Goal: Information Seeking & Learning: Learn about a topic

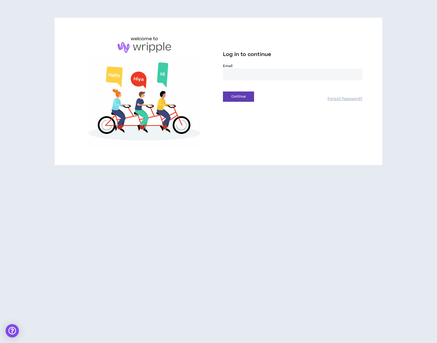
type input "**********"
click at [250, 100] on button "Continue" at bounding box center [238, 97] width 31 height 10
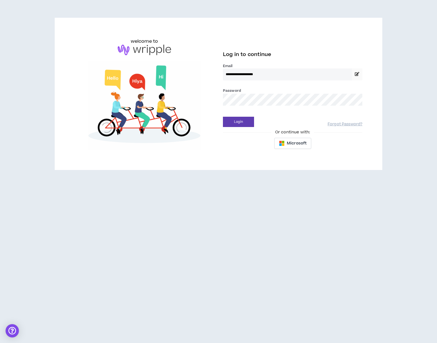
click at [244, 115] on div "Login Forgot Password?" at bounding box center [292, 120] width 139 height 14
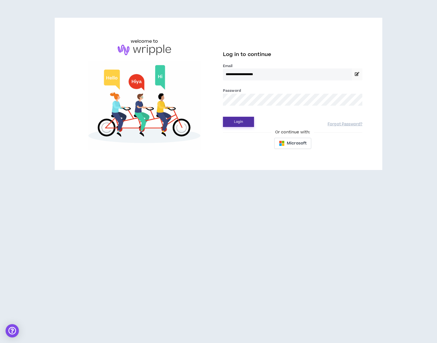
click at [242, 120] on button "Login" at bounding box center [238, 122] width 31 height 10
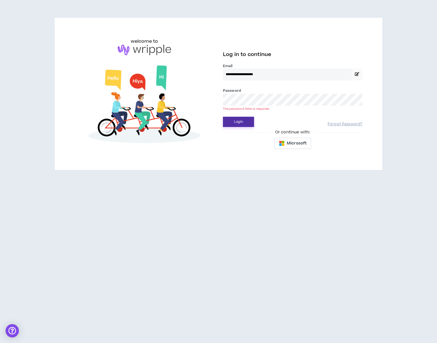
click at [241, 120] on button "Login" at bounding box center [238, 122] width 31 height 10
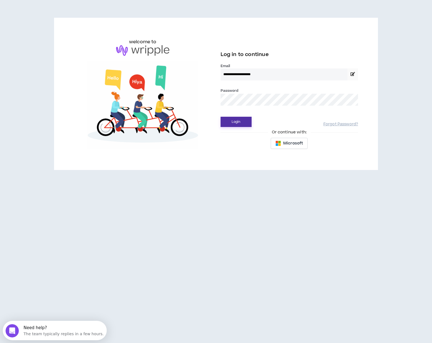
click at [239, 118] on button "Login" at bounding box center [236, 122] width 31 height 10
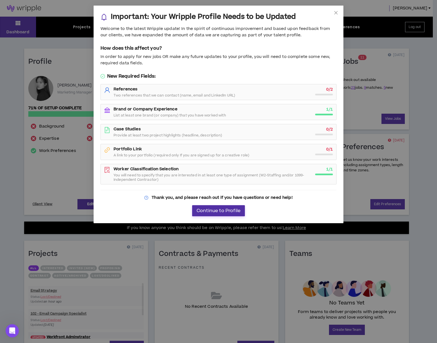
click at [200, 212] on span "Continue to Profile" at bounding box center [218, 210] width 44 height 5
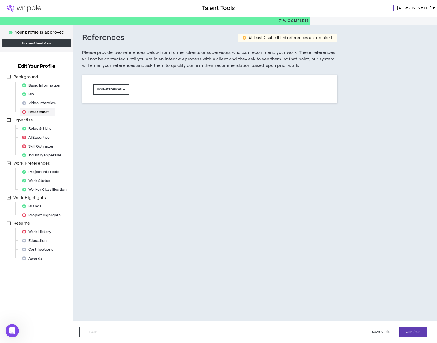
click at [29, 6] on img at bounding box center [24, 8] width 48 height 7
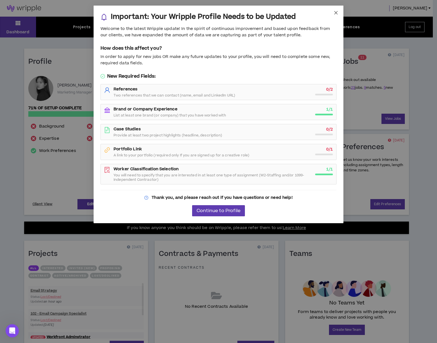
click at [338, 11] on span "Close" at bounding box center [335, 13] width 15 height 15
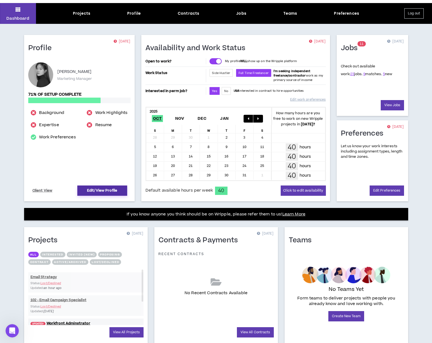
scroll to position [31, 0]
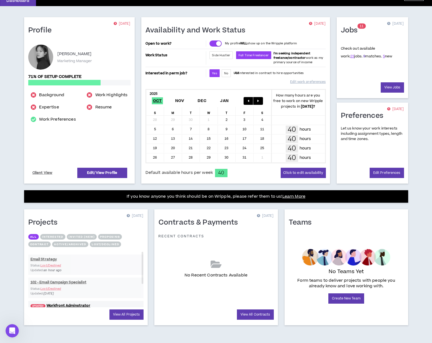
click at [364, 56] on link "9" at bounding box center [365, 56] width 2 height 5
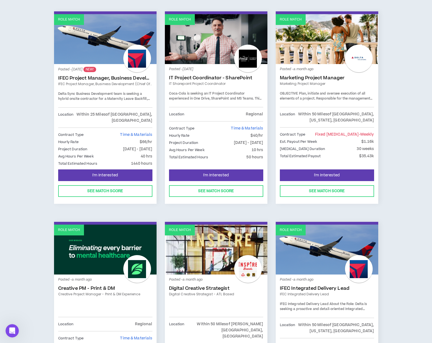
scroll to position [220, 0]
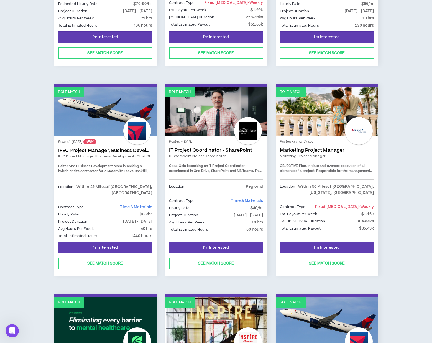
click at [324, 112] on link "Role Match" at bounding box center [327, 112] width 103 height 50
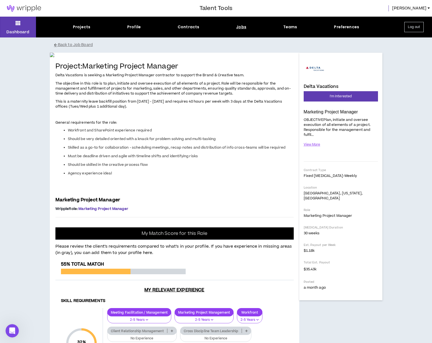
scroll to position [76, 0]
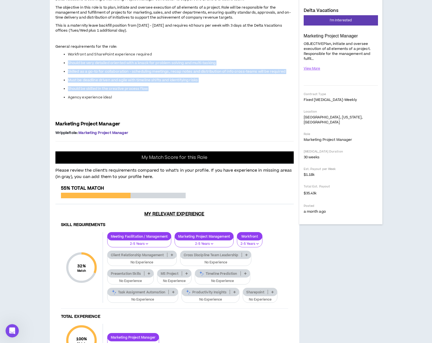
drag, startPoint x: 79, startPoint y: 186, endPoint x: 127, endPoint y: 222, distance: 60.4
click at [127, 117] on span "Delta Vacations is seeking a Marketing Project Manager contractor to support th…" at bounding box center [174, 56] width 239 height 121
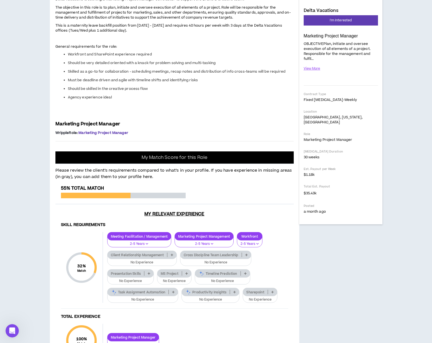
click at [127, 117] on span "Delta Vacations is seeking a Marketing Project Manager contractor to support th…" at bounding box center [174, 56] width 239 height 121
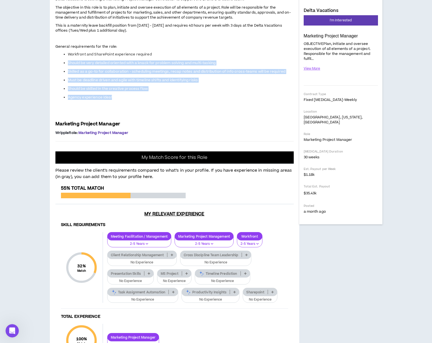
drag, startPoint x: 125, startPoint y: 224, endPoint x: 117, endPoint y: 187, distance: 38.5
click at [117, 117] on span "Delta Vacations is seeking a Marketing Project Manager contractor to support th…" at bounding box center [174, 56] width 239 height 121
drag, startPoint x: 120, startPoint y: 199, endPoint x: 171, endPoint y: 226, distance: 57.6
click at [172, 117] on span "Delta Vacations is seeking a Marketing Project Manager contractor to support th…" at bounding box center [174, 56] width 239 height 121
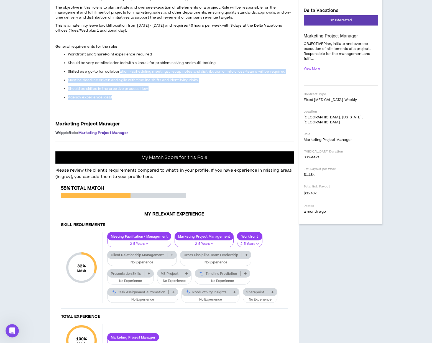
click at [171, 100] on li "Agency experience ideal" at bounding box center [181, 97] width 226 height 5
drag, startPoint x: 164, startPoint y: 227, endPoint x: 156, endPoint y: 176, distance: 51.9
click at [156, 117] on span "Delta Vacations is seeking a Marketing Project Manager contractor to support th…" at bounding box center [174, 56] width 239 height 121
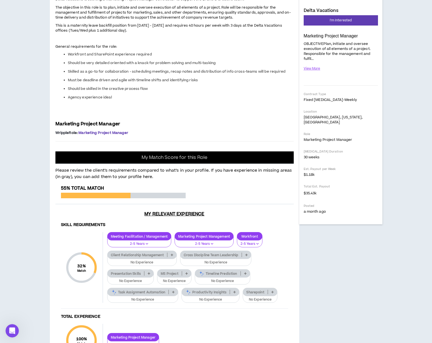
click at [156, 50] on p "General requirements for the role:" at bounding box center [174, 47] width 239 height 6
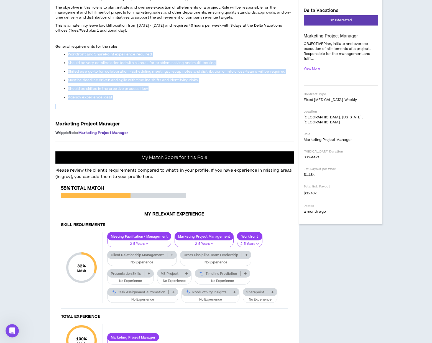
drag, startPoint x: 163, startPoint y: 189, endPoint x: 179, endPoint y: 234, distance: 47.8
click at [179, 117] on span "Delta Vacations is seeking a Marketing Project Manager contractor to support th…" at bounding box center [174, 56] width 239 height 121
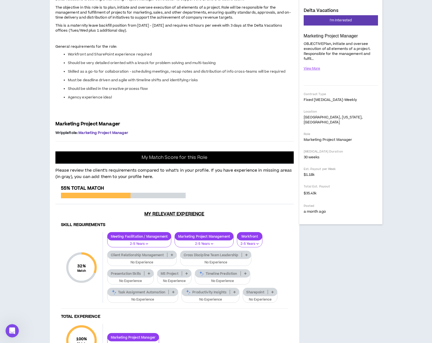
drag, startPoint x: 178, startPoint y: 234, endPoint x: 174, endPoint y: 232, distance: 4.1
click at [178, 109] on p at bounding box center [174, 106] width 239 height 6
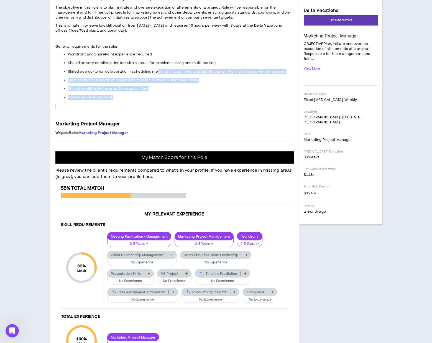
drag, startPoint x: 173, startPoint y: 231, endPoint x: 158, endPoint y: 187, distance: 46.2
click at [158, 117] on span "Delta Vacations is seeking a Marketing Project Manager contractor to support th…" at bounding box center [174, 56] width 239 height 121
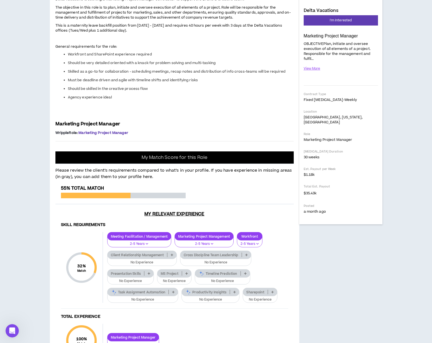
click at [158, 117] on span "Delta Vacations is seeking a Marketing Project Manager contractor to support th…" at bounding box center [174, 56] width 239 height 121
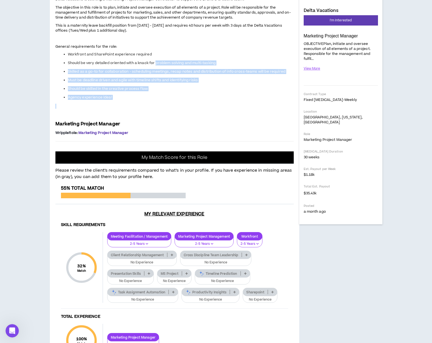
drag, startPoint x: 156, startPoint y: 194, endPoint x: 158, endPoint y: 237, distance: 43.0
click at [159, 117] on span "Delta Vacations is seeking a Marketing Project Manager contractor to support th…" at bounding box center [174, 56] width 239 height 121
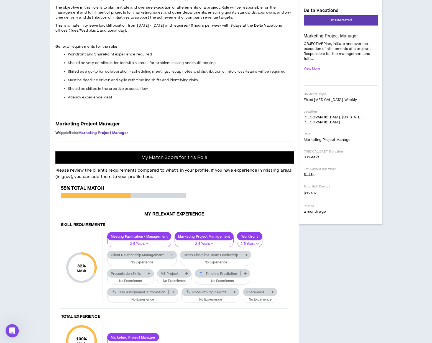
drag, startPoint x: 158, startPoint y: 237, endPoint x: 153, endPoint y: 231, distance: 7.9
click at [157, 109] on p at bounding box center [174, 106] width 239 height 6
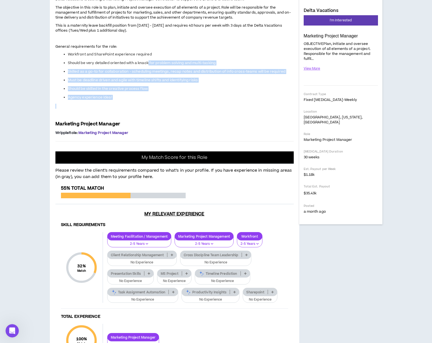
drag, startPoint x: 153, startPoint y: 231, endPoint x: 148, endPoint y: 190, distance: 41.3
click at [148, 117] on span "Delta Vacations is seeking a Marketing Project Manager contractor to support th…" at bounding box center [174, 56] width 239 height 121
click at [148, 65] on span "Should be very detailed oriented with a knack for problem solving and multi-tas…" at bounding box center [142, 62] width 148 height 5
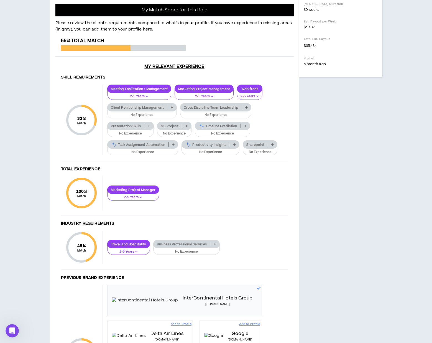
scroll to position [267, 0]
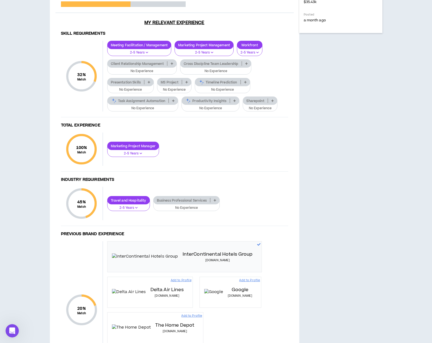
click at [171, 66] on p at bounding box center [172, 63] width 9 height 4
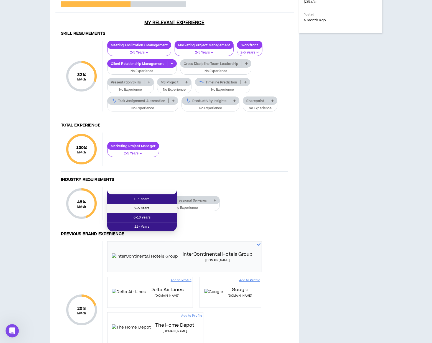
click at [157, 209] on span "2-5 Years" at bounding box center [142, 209] width 63 height 6
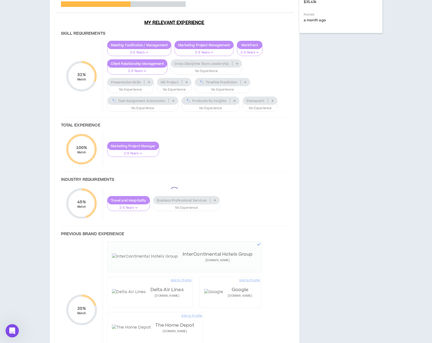
click at [241, 189] on div at bounding box center [174, 192] width 239 height 396
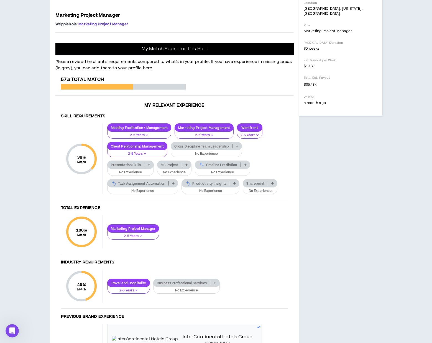
scroll to position [84, 0]
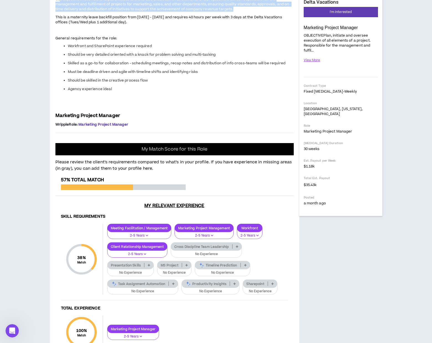
drag, startPoint x: 59, startPoint y: 126, endPoint x: 244, endPoint y: 136, distance: 185.6
click at [244, 12] on p "The objective in this role is to plan, initiate and oversee execution of all el…" at bounding box center [174, 4] width 239 height 16
click at [225, 12] on span "The objective in this role is to plan, initiate and oversee execution of all el…" at bounding box center [172, 4] width 235 height 15
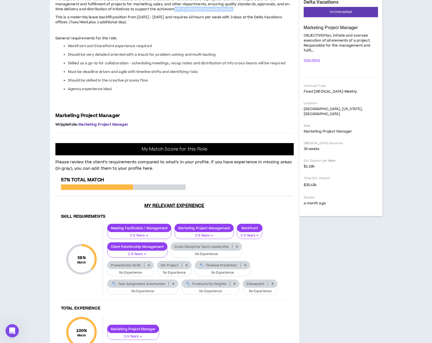
drag, startPoint x: 199, startPoint y: 138, endPoint x: 171, endPoint y: 135, distance: 28.2
click at [173, 12] on p "The objective in this role is to plan, initiate and oversee execution of all el…" at bounding box center [174, 4] width 239 height 16
click at [171, 12] on span "The objective in this role is to plan, initiate and oversee execution of all el…" at bounding box center [172, 4] width 235 height 15
drag, startPoint x: 84, startPoint y: 145, endPoint x: 159, endPoint y: 142, distance: 75.8
click at [159, 109] on span "Delta Vacations is seeking a Marketing Project Manager contractor to support th…" at bounding box center [174, 48] width 239 height 121
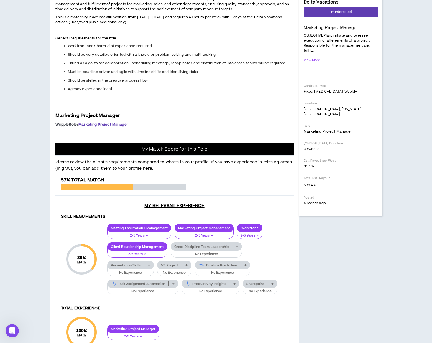
click at [159, 25] on p "This is a maternity leave backfill position from [DATE] - [DATE] and requires 4…" at bounding box center [174, 19] width 239 height 11
drag, startPoint x: 148, startPoint y: 145, endPoint x: 110, endPoint y: 141, distance: 38.1
click at [112, 109] on span "Delta Vacations is seeking a Marketing Project Manager contractor to support th…" at bounding box center [174, 48] width 239 height 121
drag, startPoint x: 110, startPoint y: 141, endPoint x: 150, endPoint y: 155, distance: 41.8
click at [111, 109] on span "Delta Vacations is seeking a Marketing Project Manager contractor to support th…" at bounding box center [174, 48] width 239 height 121
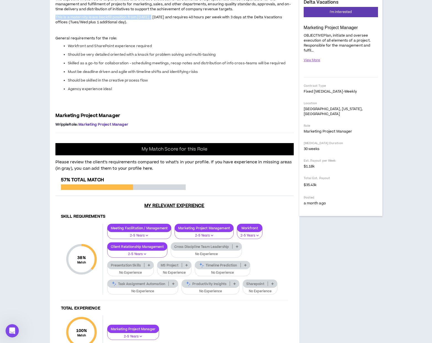
drag, startPoint x: 202, startPoint y: 150, endPoint x: 203, endPoint y: 144, distance: 6.1
click at [203, 25] on p "This is a maternity leave backfill position from [DATE] - [DATE] and requires 4…" at bounding box center [174, 19] width 239 height 11
click at [203, 25] on span "This is a maternity leave backfill position from [DATE] - [DATE] and requires 4…" at bounding box center [168, 20] width 227 height 10
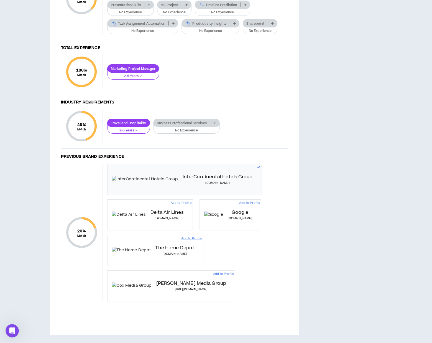
scroll to position [6, 0]
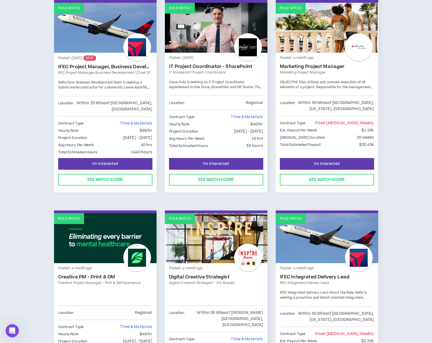
scroll to position [378, 0]
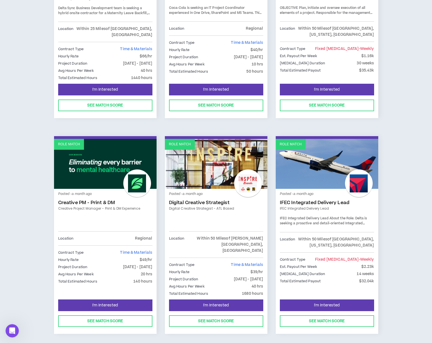
click at [101, 166] on link "Role Match" at bounding box center [105, 164] width 103 height 50
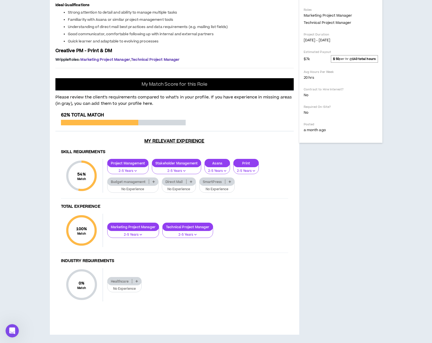
scroll to position [296, 0]
click at [189, 183] on p at bounding box center [191, 181] width 9 height 4
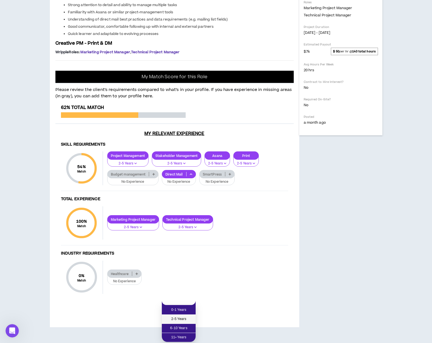
click at [187, 316] on span "2-5 Years" at bounding box center [178, 319] width 27 height 6
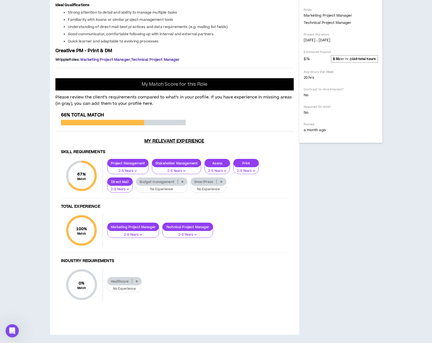
scroll to position [0, 0]
